Goal: Communication & Community: Connect with others

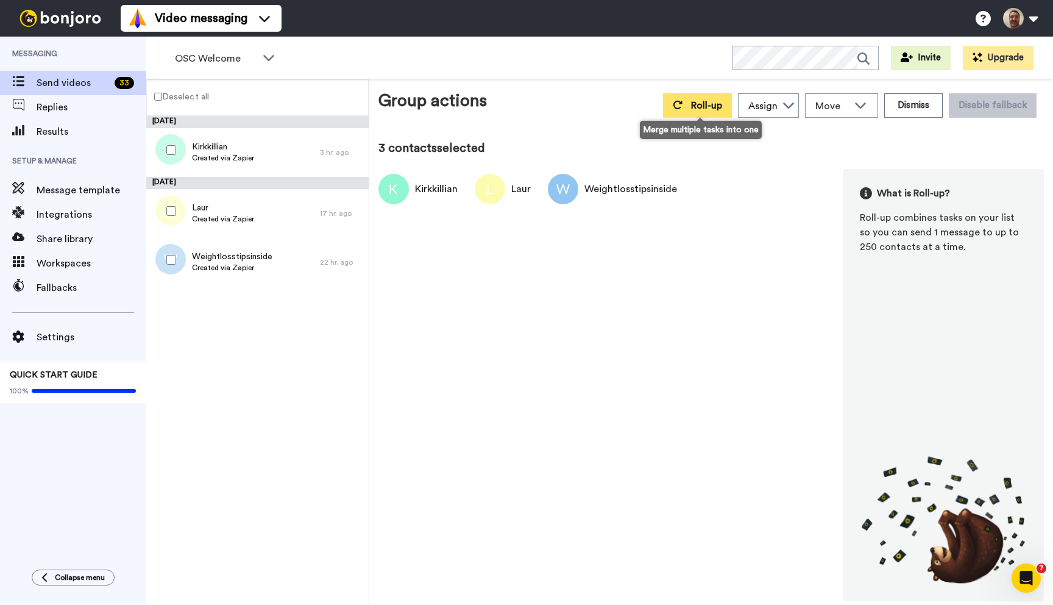
click at [681, 113] on button "Roll-up" at bounding box center [697, 105] width 69 height 24
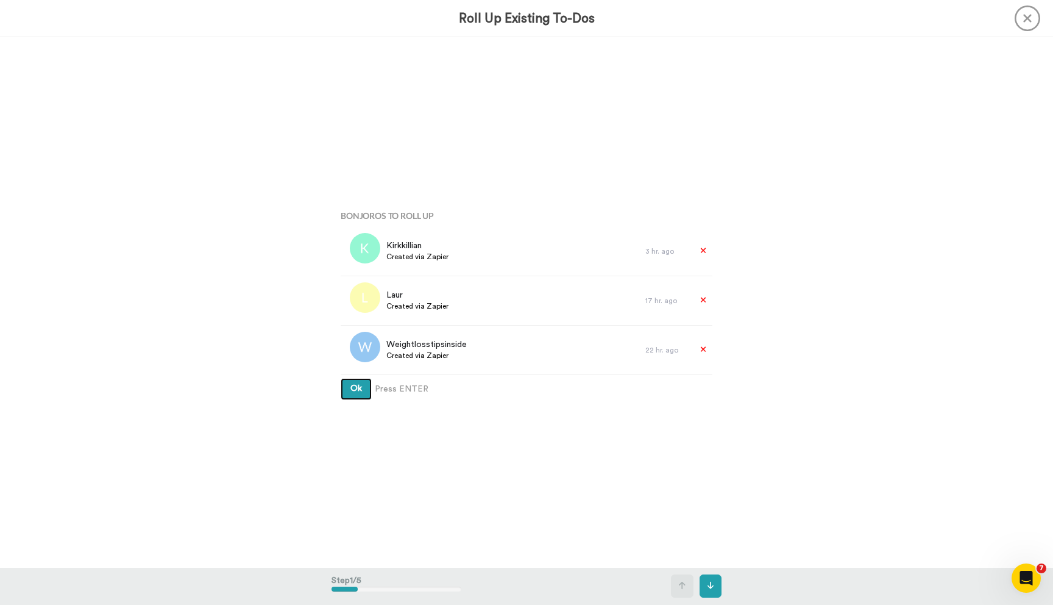
click at [341, 378] on button "Ok" at bounding box center [356, 389] width 31 height 22
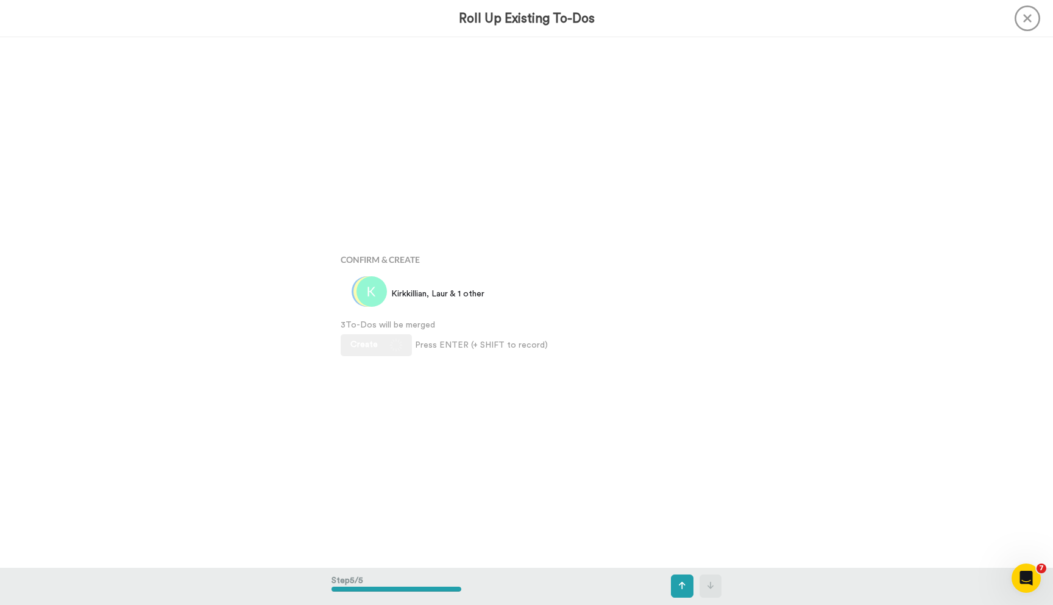
scroll to position [2119, 0]
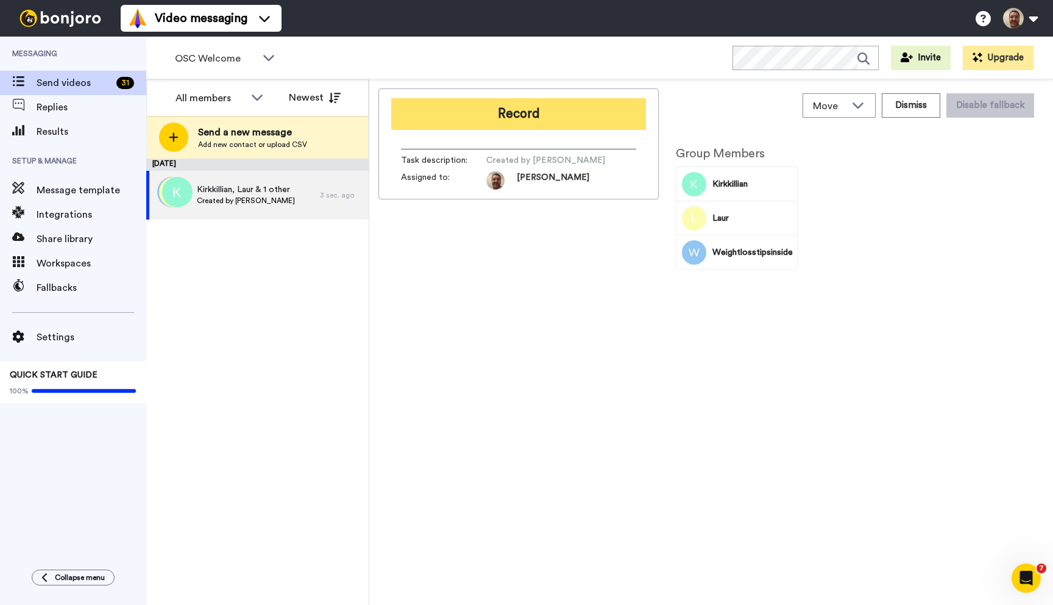
click at [538, 117] on button "Record" at bounding box center [518, 114] width 255 height 32
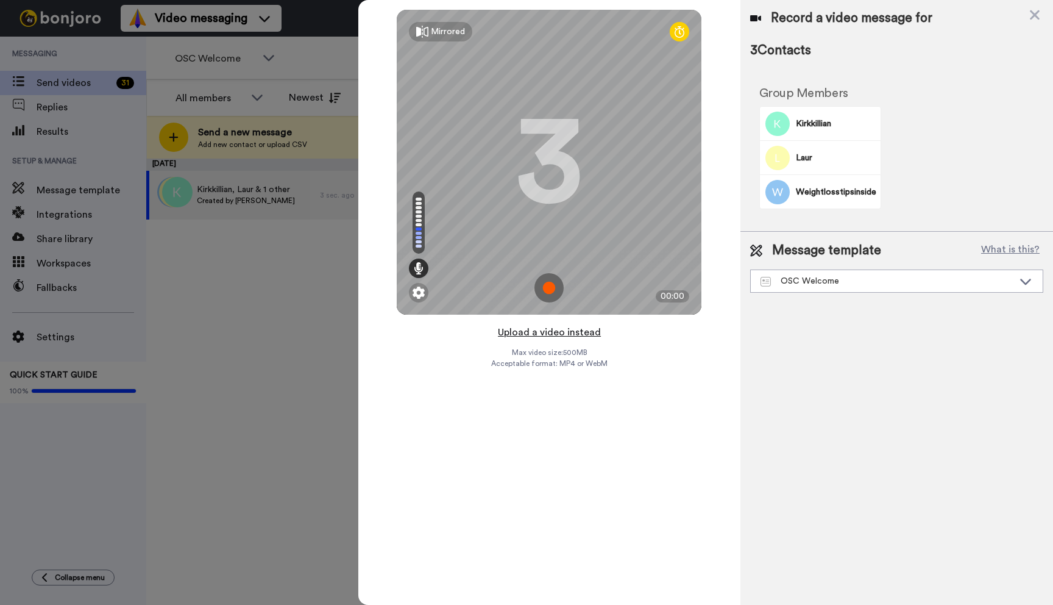
click at [533, 333] on button "Upload a video instead" at bounding box center [549, 332] width 110 height 16
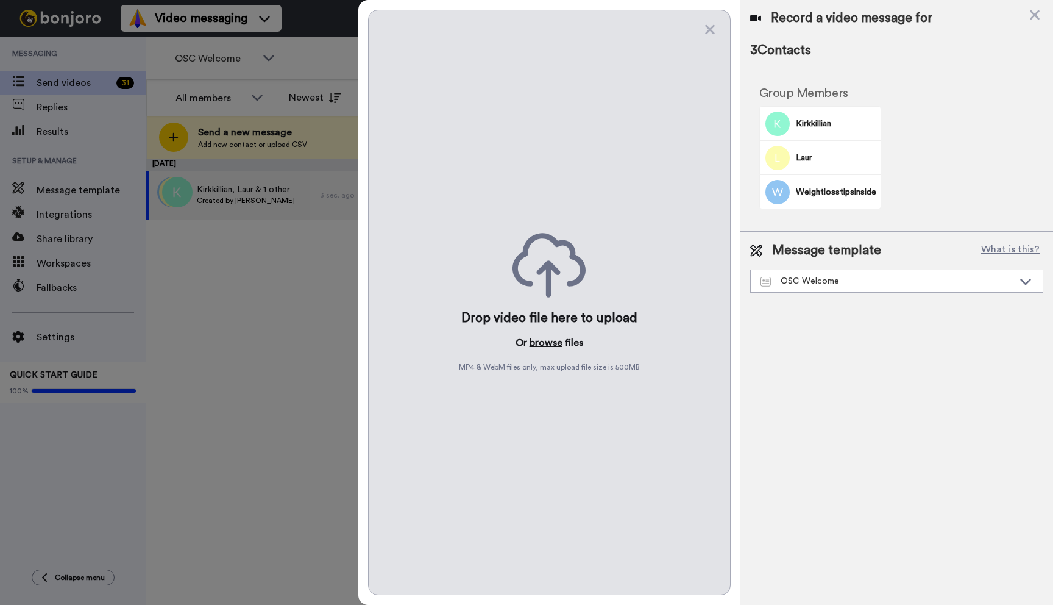
click at [533, 339] on button "browse" at bounding box center [546, 342] width 33 height 15
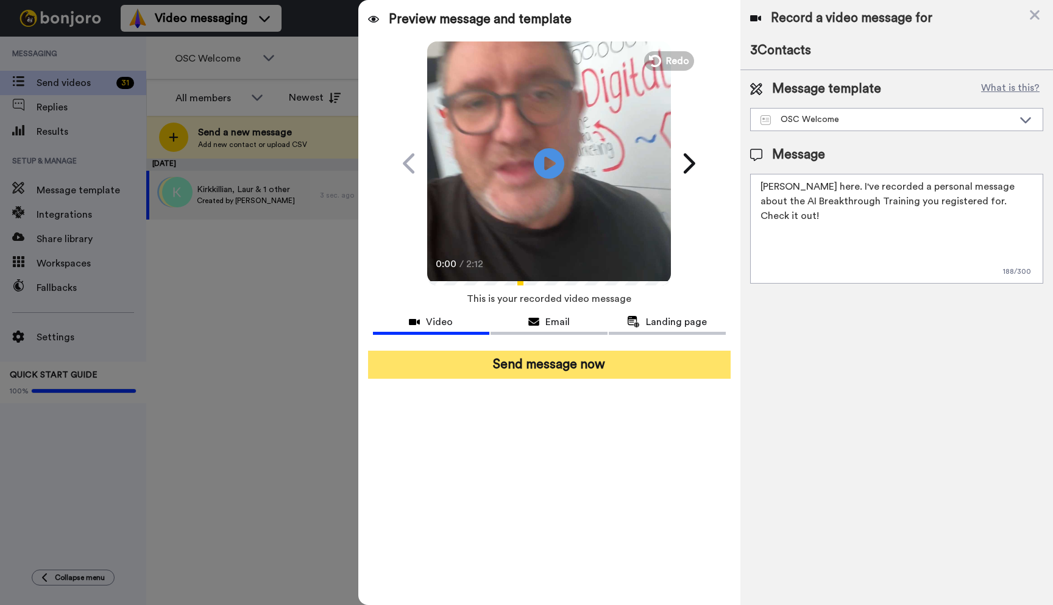
click at [586, 360] on button "Send message now" at bounding box center [549, 364] width 363 height 28
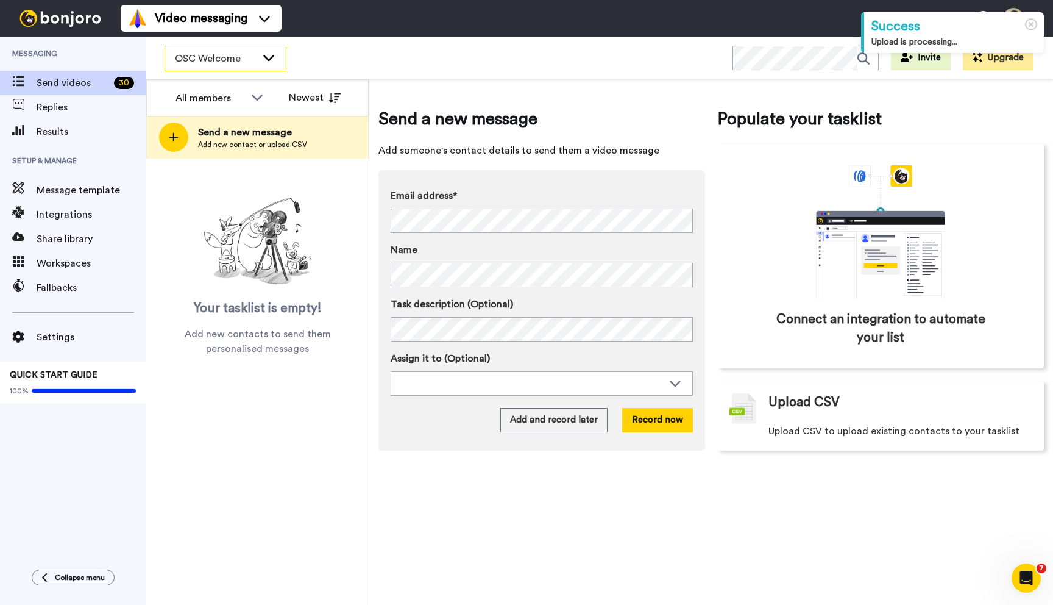
click at [248, 52] on span "OSC Welcome" at bounding box center [216, 58] width 82 height 15
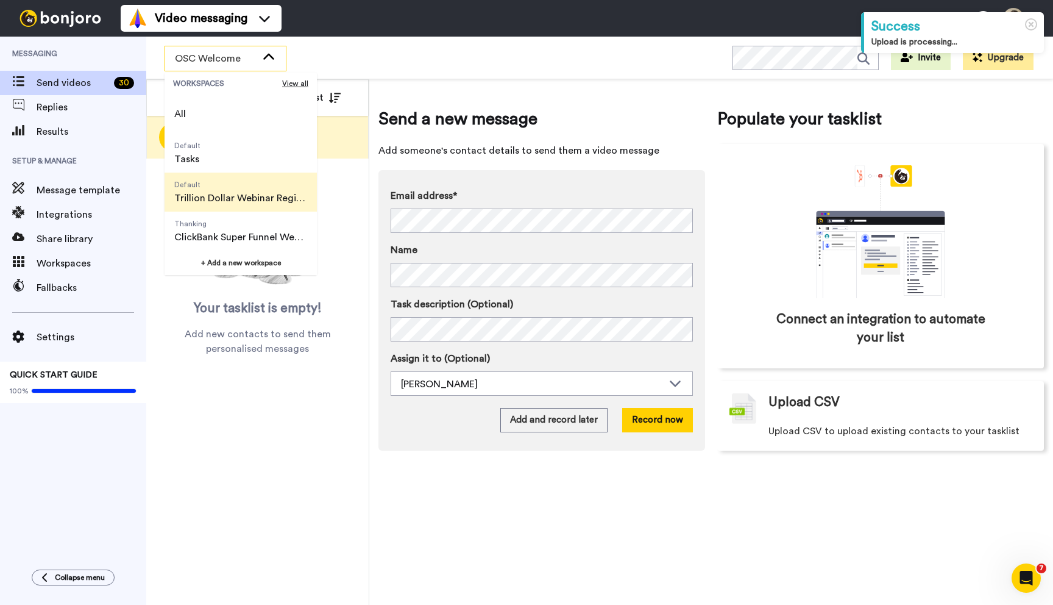
click at [237, 201] on span "Trillion Dollar Webinar Registrants" at bounding box center [240, 198] width 133 height 15
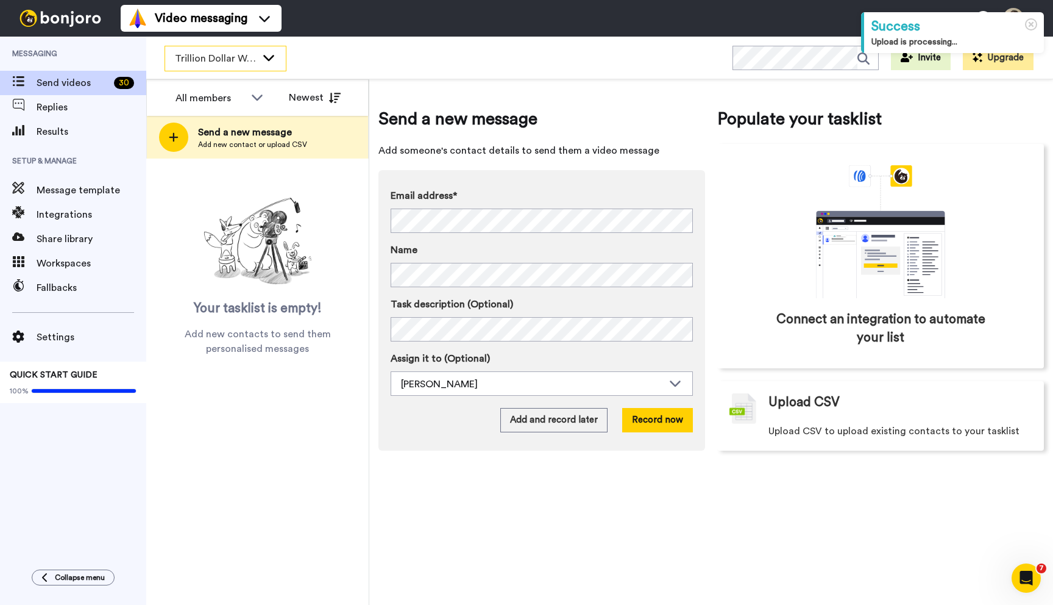
click at [243, 59] on span "Trillion Dollar Webinar Registrants" at bounding box center [216, 58] width 82 height 15
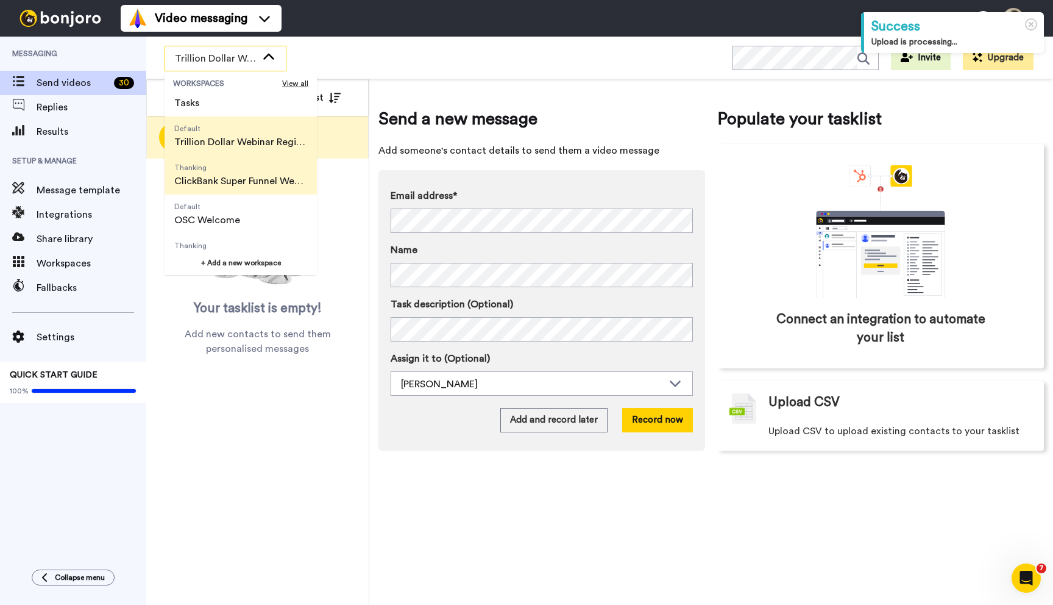
scroll to position [78, 0]
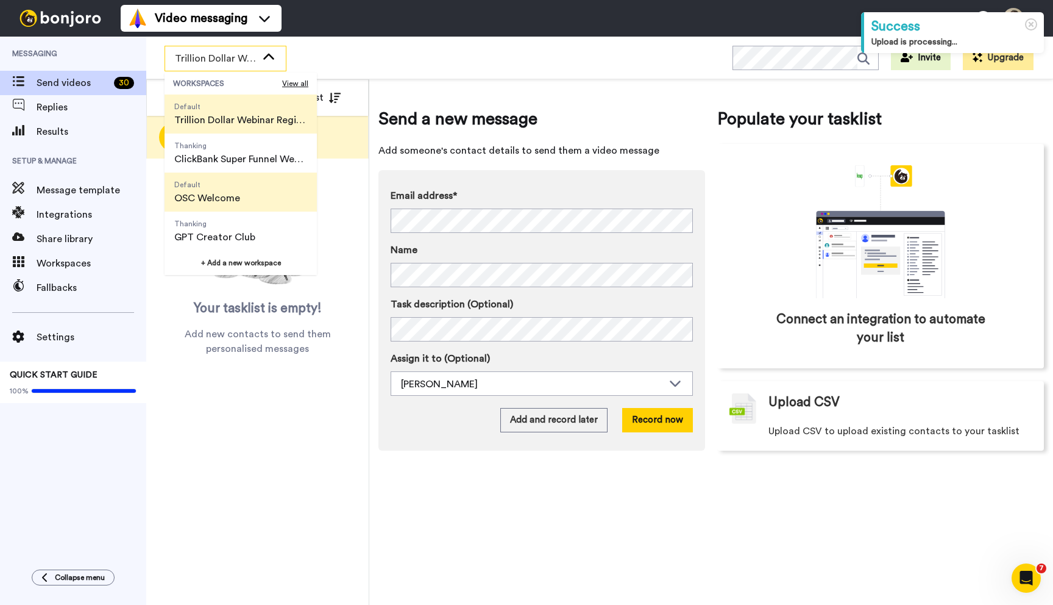
click at [233, 208] on span "Default OSC Welcome" at bounding box center [207, 191] width 85 height 39
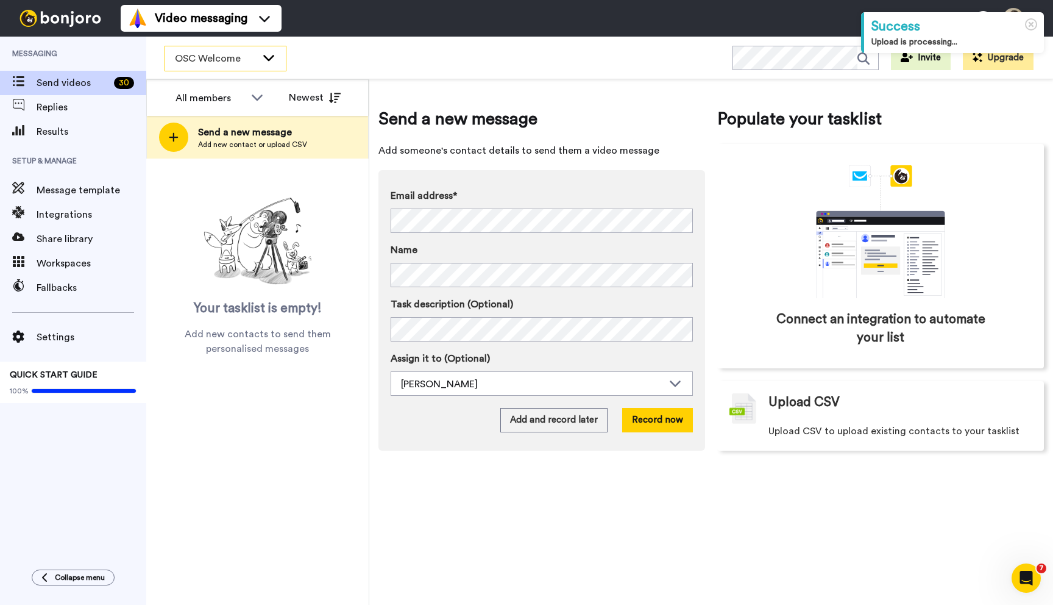
click at [254, 62] on span "OSC Welcome" at bounding box center [216, 58] width 82 height 15
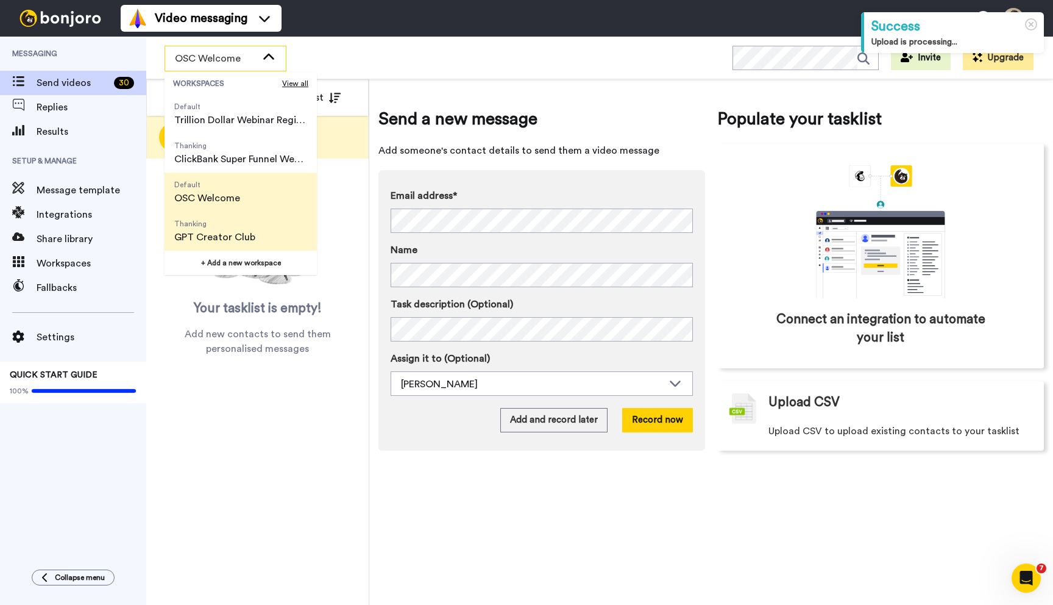
click at [231, 226] on span "Thanking" at bounding box center [214, 224] width 81 height 10
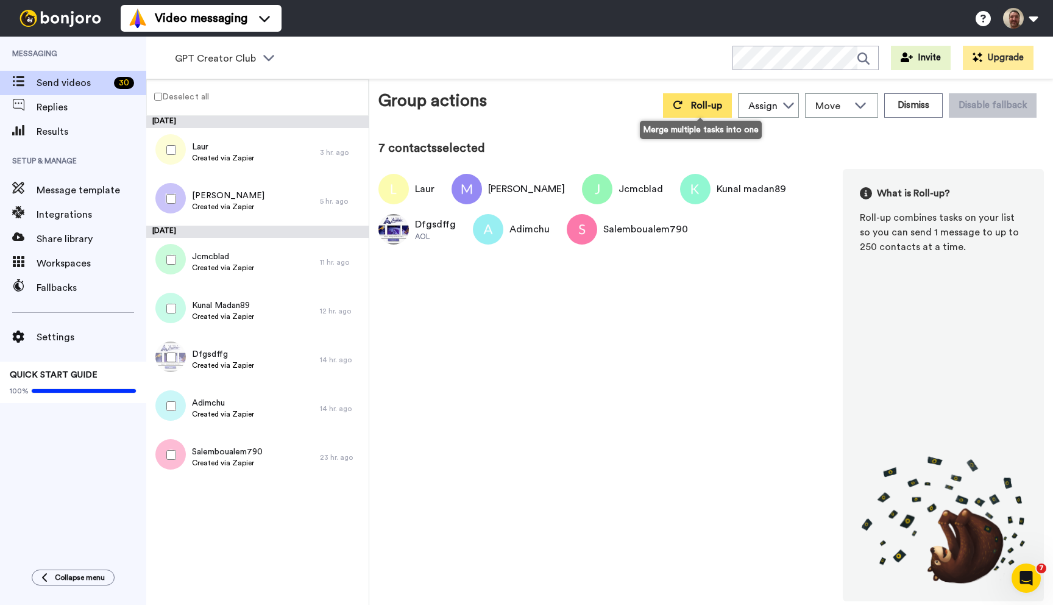
click at [701, 114] on button "Roll-up" at bounding box center [697, 105] width 69 height 24
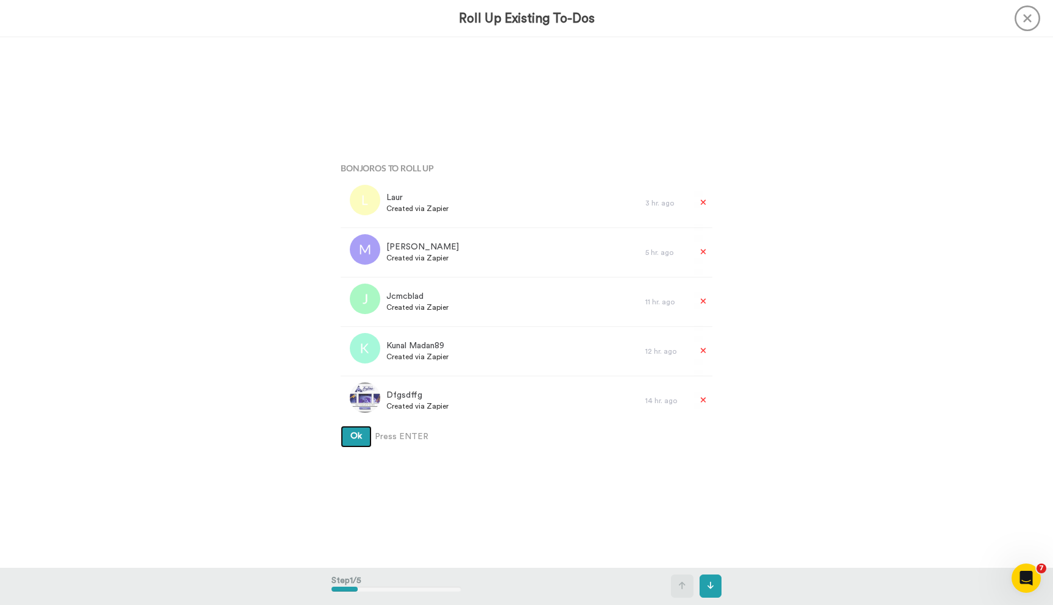
click at [341, 425] on button "Ok" at bounding box center [356, 436] width 31 height 22
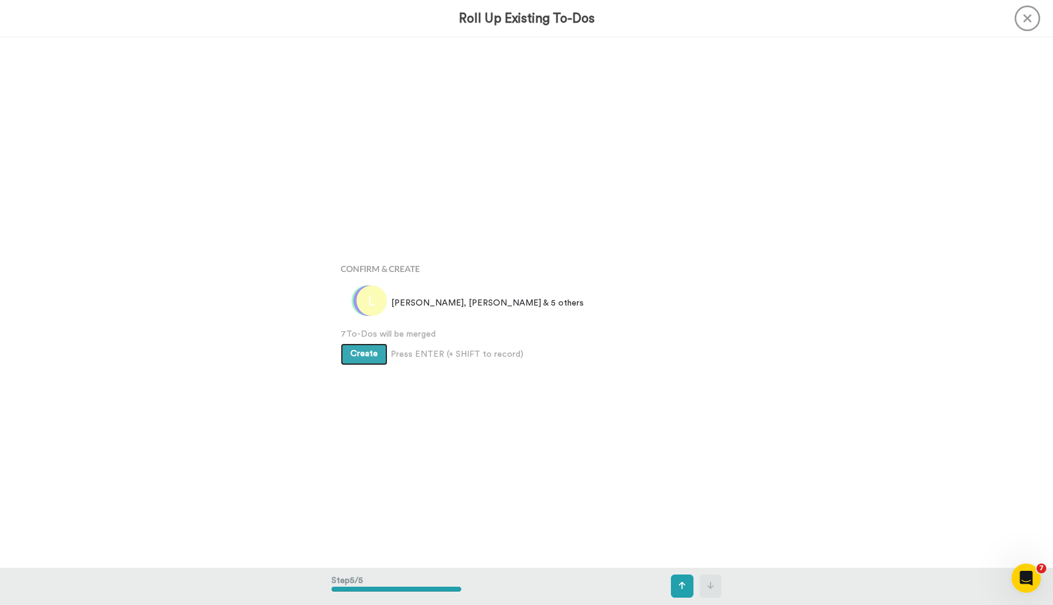
scroll to position [2119, 0]
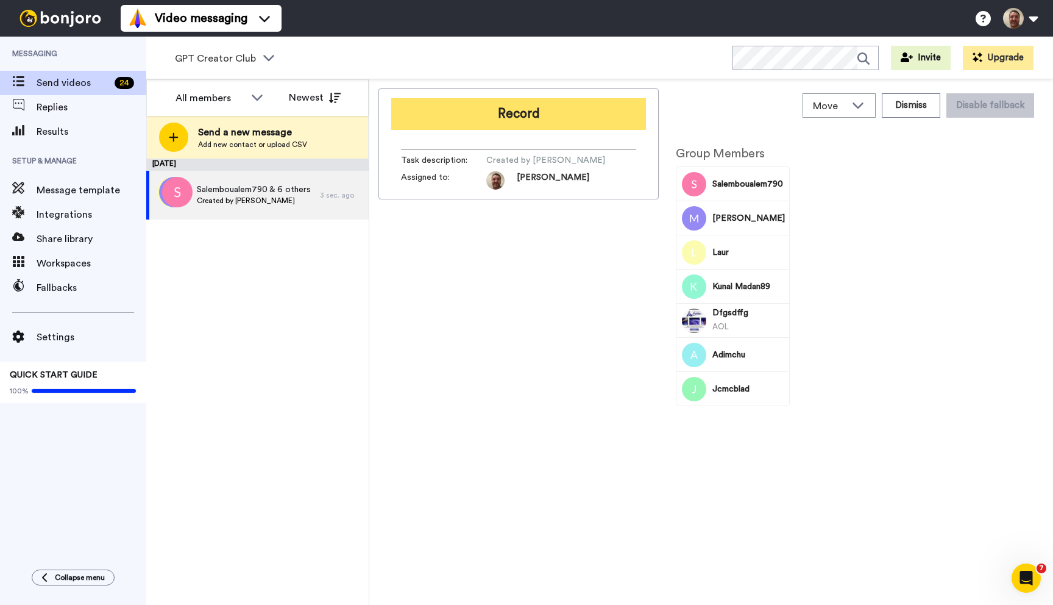
click at [514, 116] on button "Record" at bounding box center [518, 114] width 255 height 32
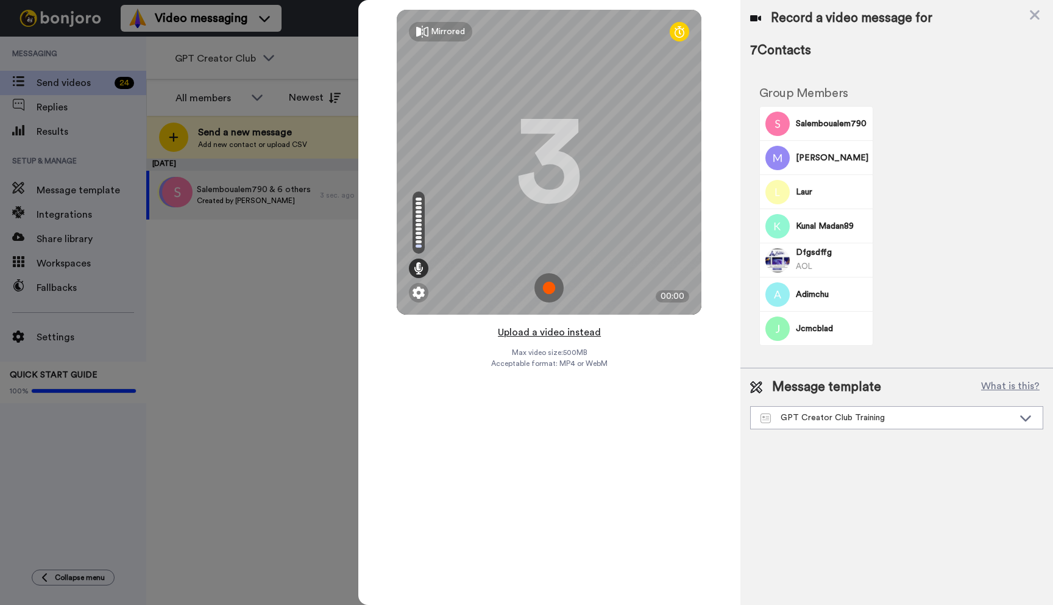
click at [534, 332] on button "Upload a video instead" at bounding box center [549, 332] width 110 height 16
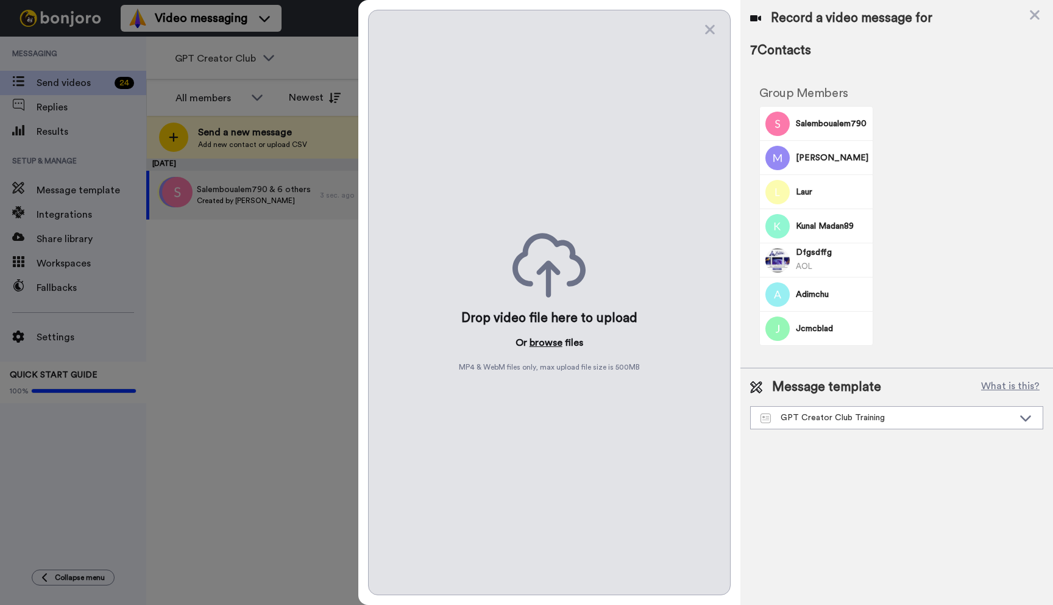
click at [536, 342] on button "browse" at bounding box center [546, 342] width 33 height 15
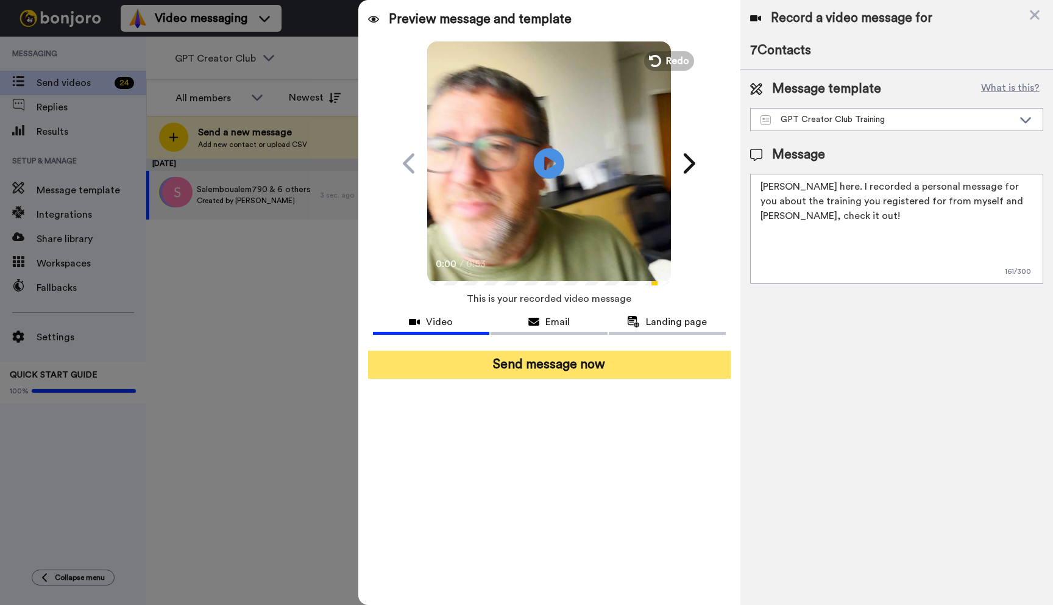
click at [534, 363] on button "Send message now" at bounding box center [549, 364] width 363 height 28
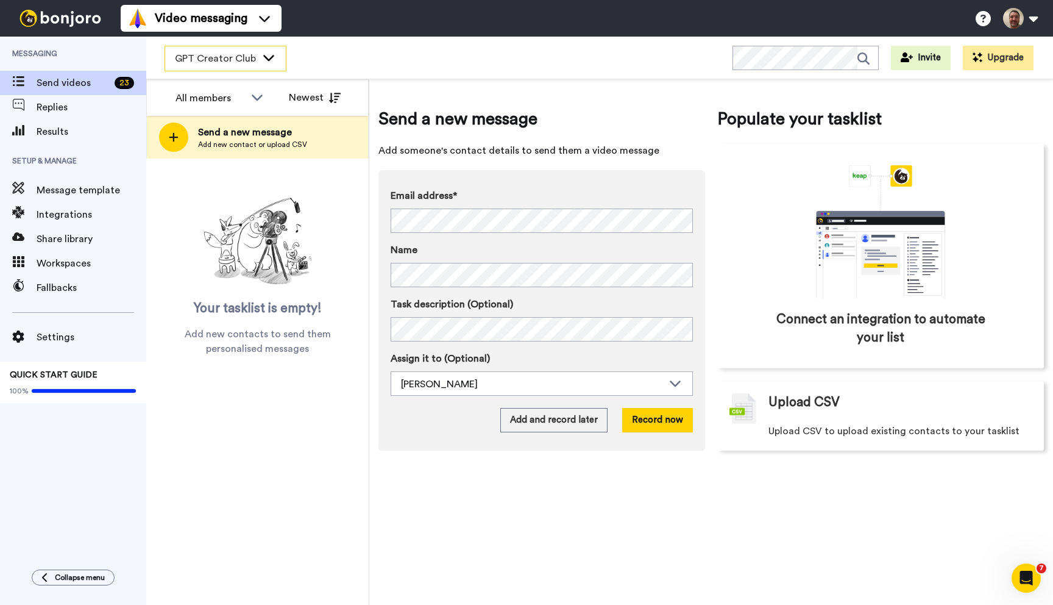
click at [259, 57] on div "GPT Creator Club" at bounding box center [225, 58] width 121 height 24
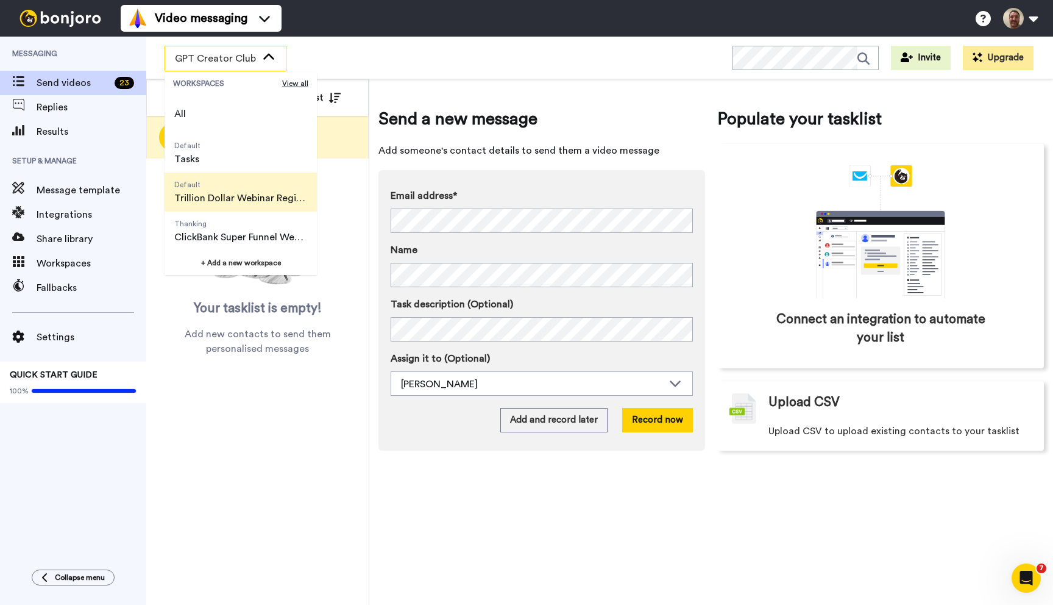
scroll to position [78, 0]
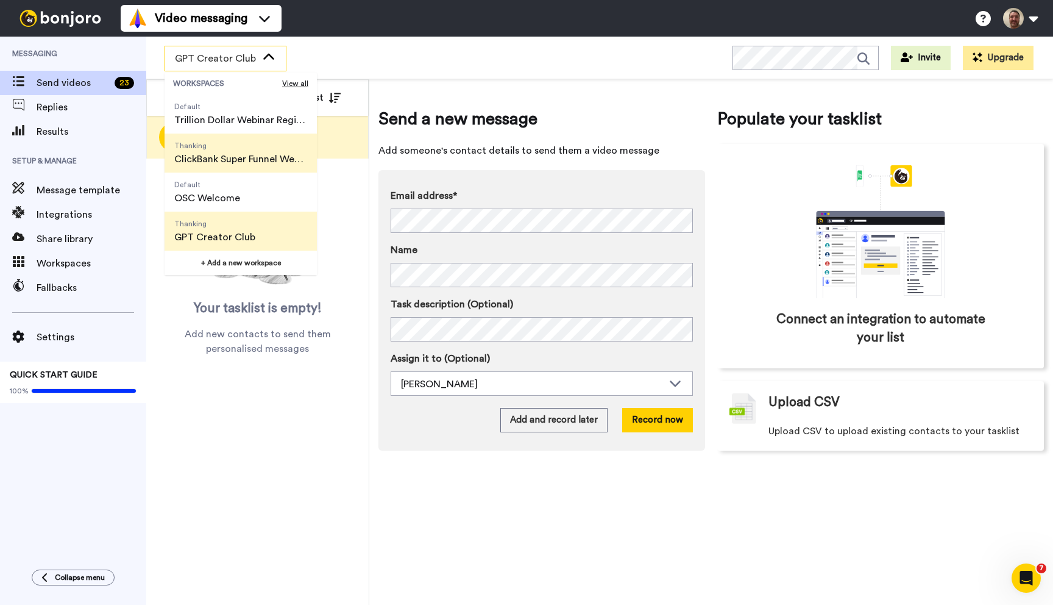
click at [246, 149] on span "Thanking" at bounding box center [240, 146] width 133 height 10
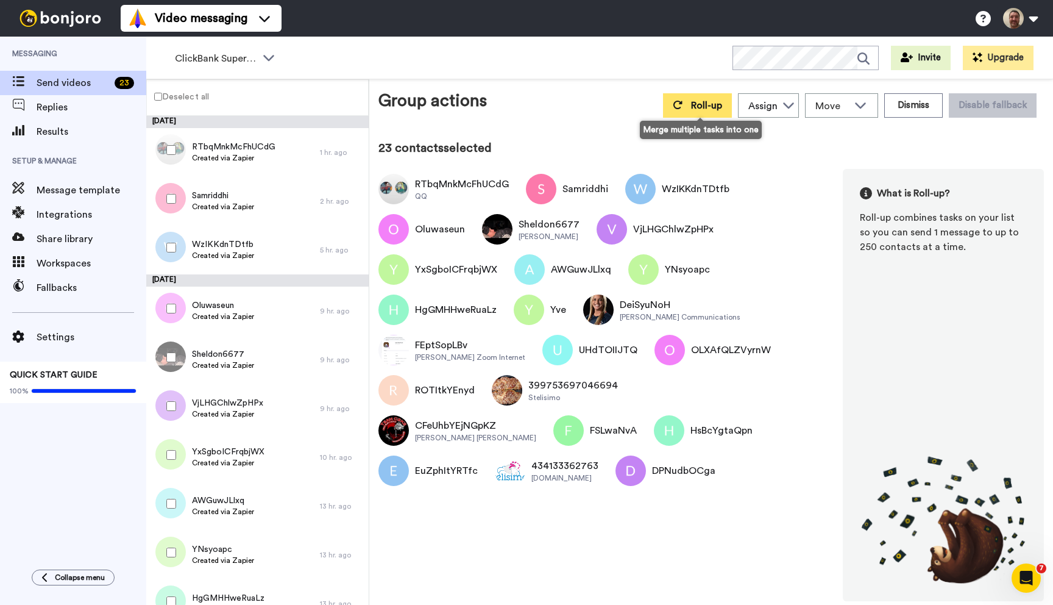
click at [717, 106] on span "Roll-up" at bounding box center [706, 106] width 31 height 10
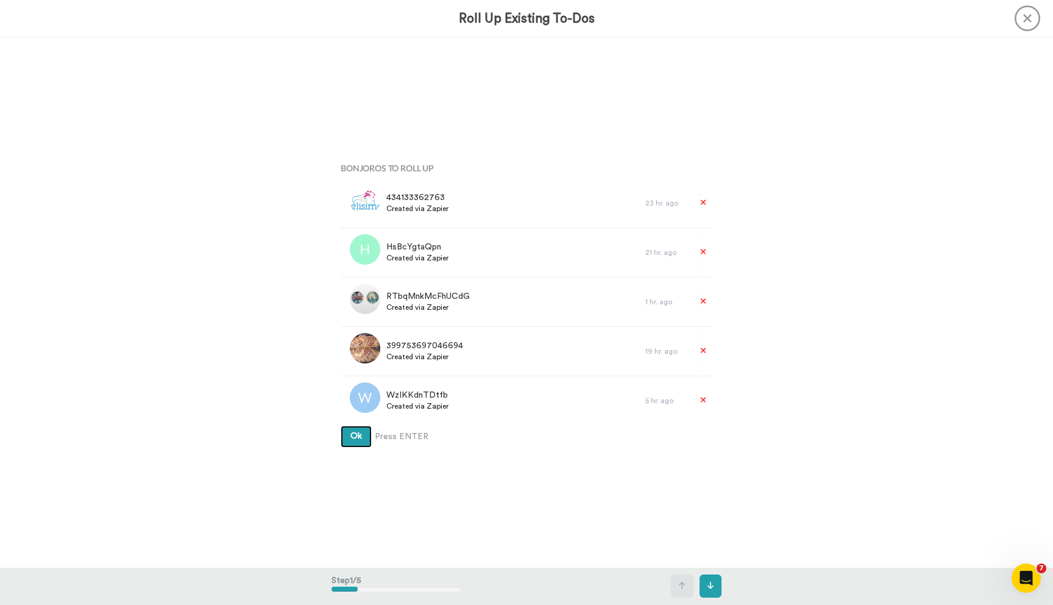
click at [341, 425] on button "Ok" at bounding box center [356, 436] width 31 height 22
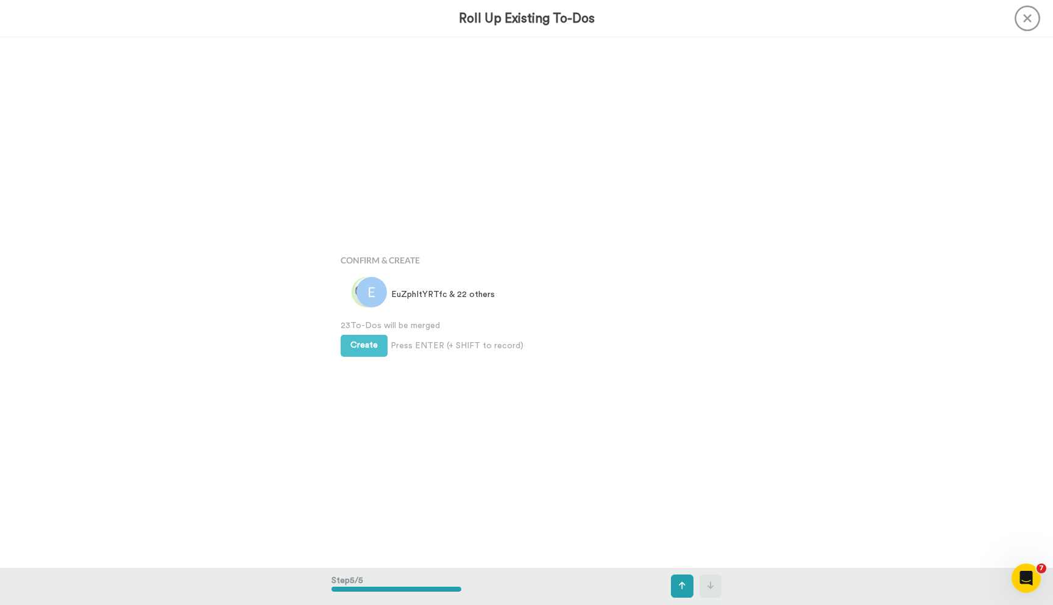
scroll to position [2119, 0]
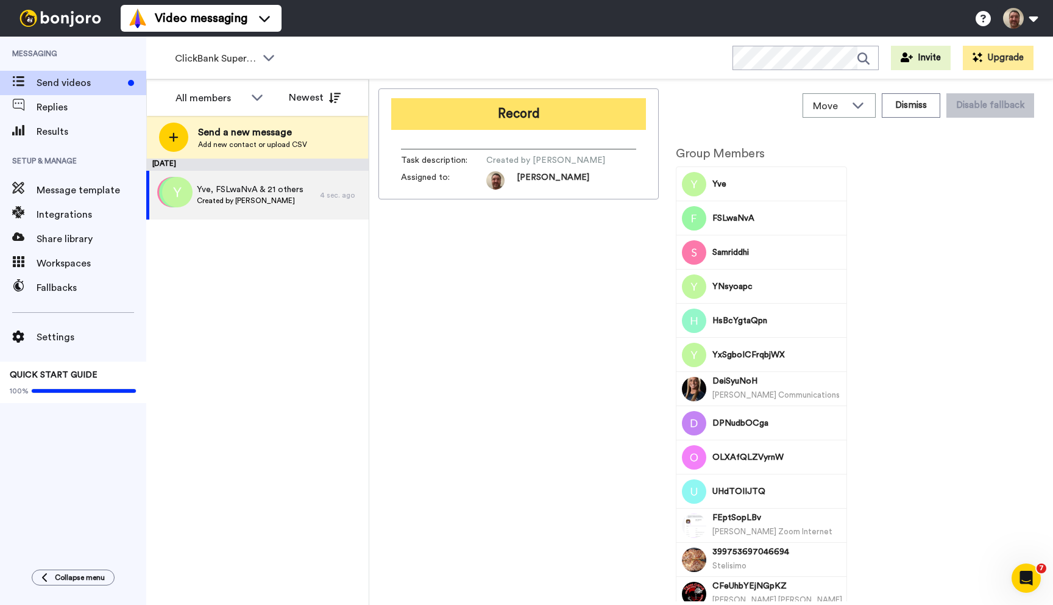
click at [513, 102] on button "Record" at bounding box center [518, 114] width 255 height 32
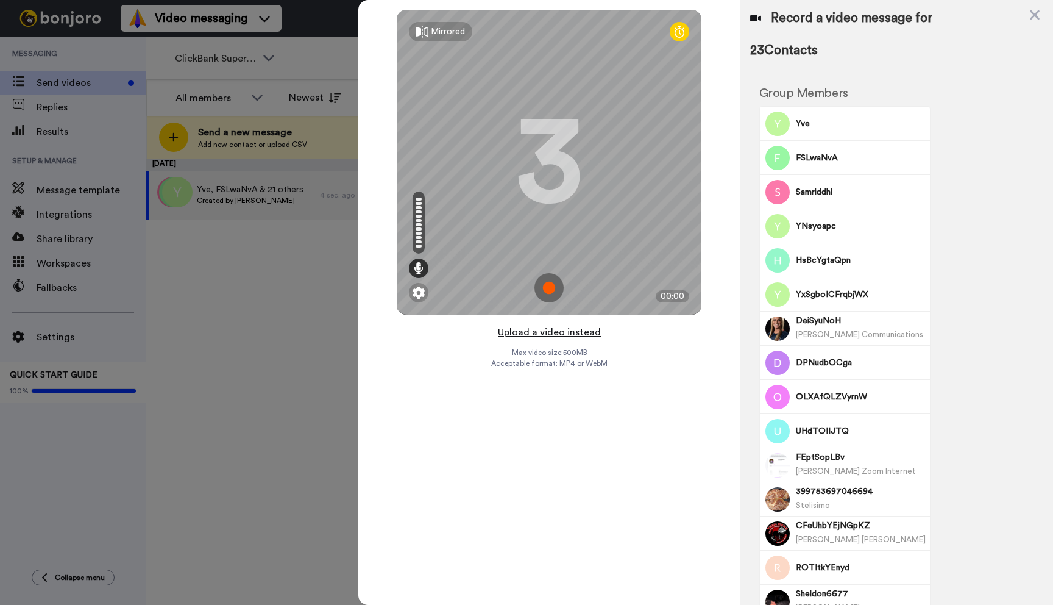
click at [536, 333] on button "Upload a video instead" at bounding box center [549, 332] width 110 height 16
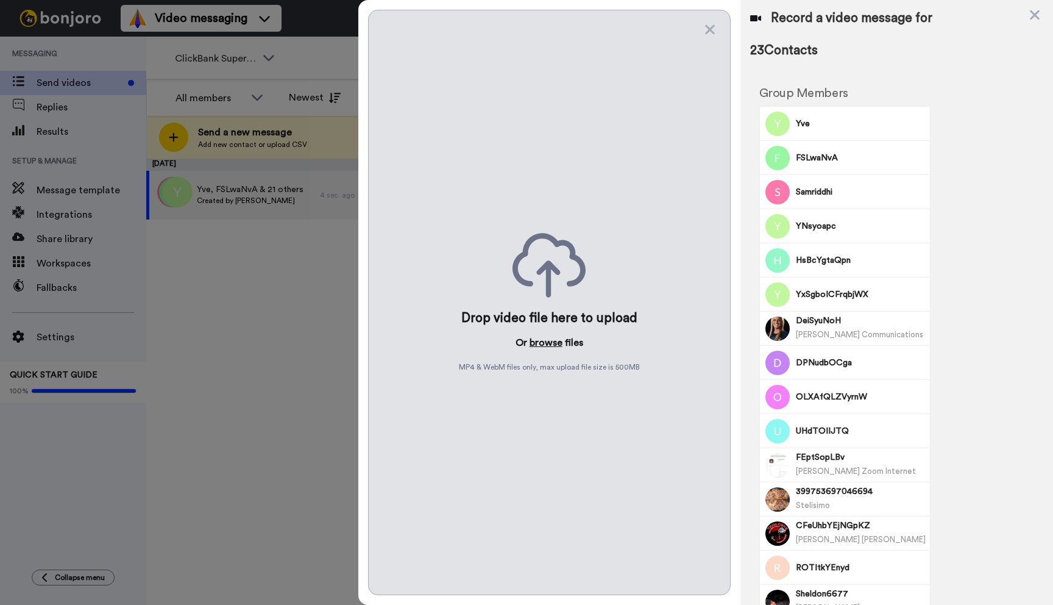
click at [536, 340] on button "browse" at bounding box center [546, 342] width 33 height 15
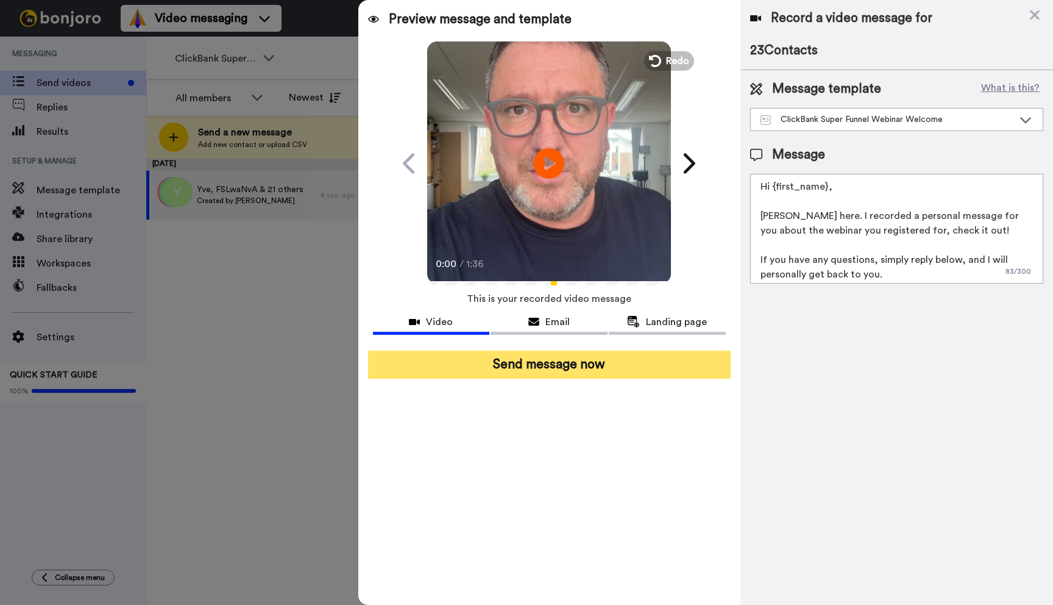
click at [535, 366] on button "Send message now" at bounding box center [549, 364] width 363 height 28
